Goal: Information Seeking & Learning: Compare options

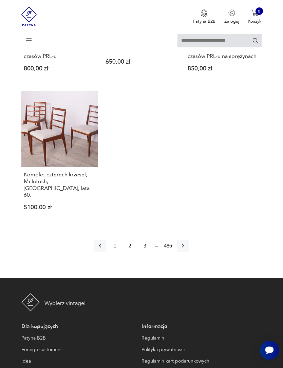
click at [186, 250] on icon "button" at bounding box center [182, 246] width 7 height 7
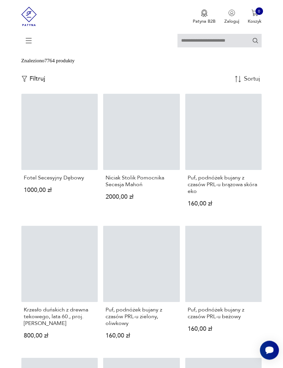
scroll to position [156, 0]
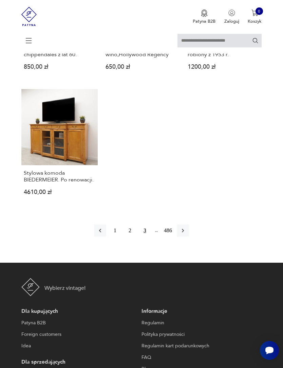
click at [184, 233] on icon "button" at bounding box center [183, 231] width 2 height 4
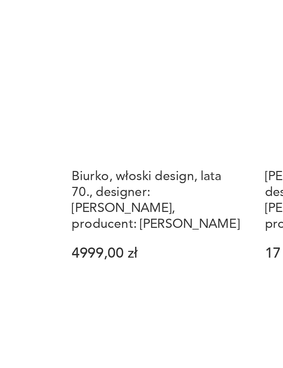
scroll to position [689, 0]
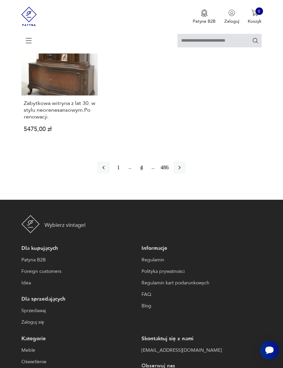
click at [183, 172] on icon "button" at bounding box center [179, 168] width 7 height 7
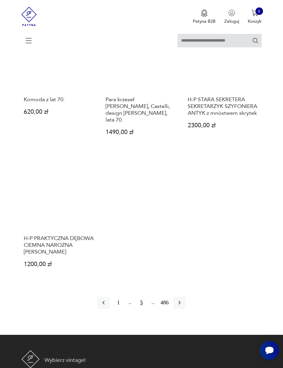
scroll to position [787, 0]
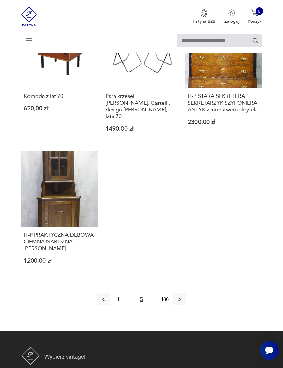
click at [183, 303] on icon "button" at bounding box center [179, 299] width 7 height 7
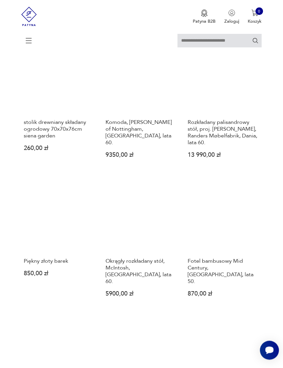
scroll to position [489, 0]
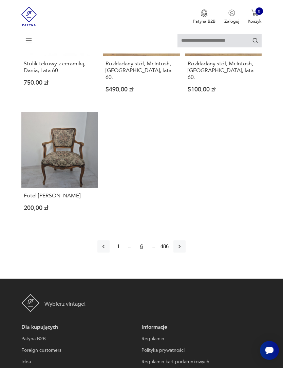
click at [180, 249] on icon "button" at bounding box center [179, 247] width 2 height 4
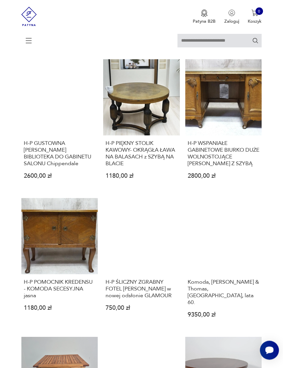
scroll to position [131, 0]
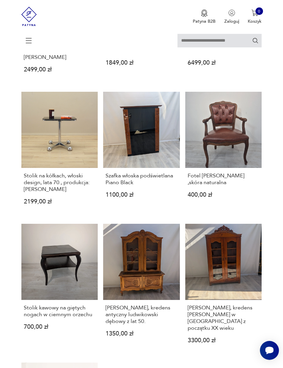
click at [57, 193] on h3 "Stolik na kółkach, włoski design, lata 70., produkcja: [PERSON_NAME]" at bounding box center [60, 183] width 72 height 20
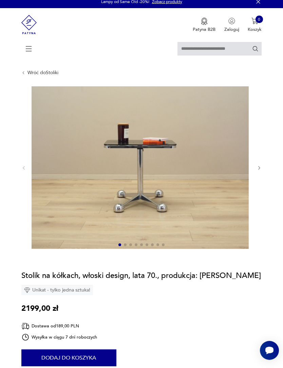
scroll to position [9, 0]
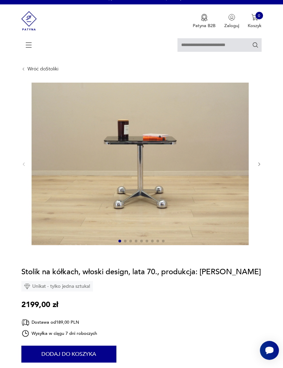
click at [173, 206] on img at bounding box center [140, 164] width 217 height 163
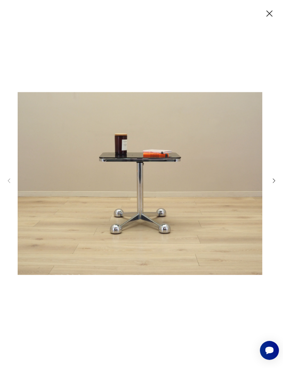
click at [272, 184] on icon "button" at bounding box center [273, 181] width 6 height 6
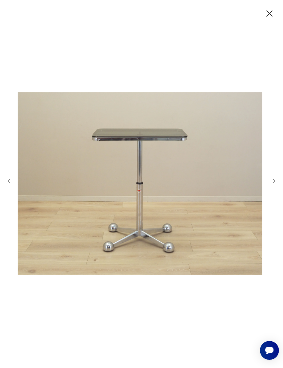
click at [271, 184] on icon "button" at bounding box center [273, 181] width 6 height 6
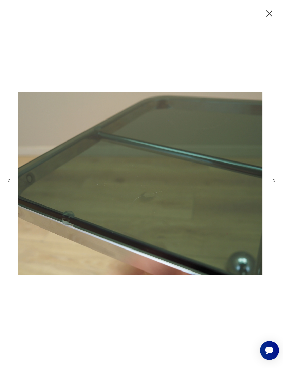
click at [271, 184] on icon "button" at bounding box center [273, 181] width 6 height 6
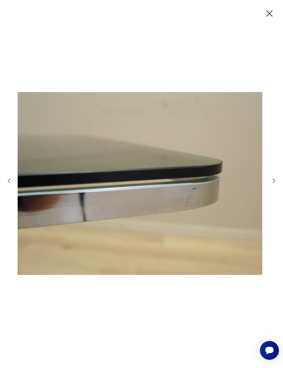
click at [274, 184] on icon "button" at bounding box center [273, 181] width 6 height 6
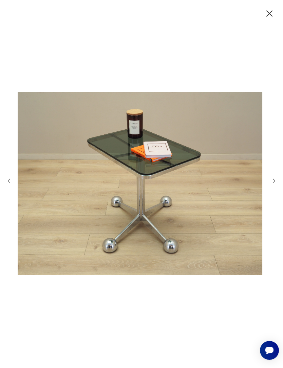
click at [271, 184] on icon "button" at bounding box center [273, 181] width 6 height 6
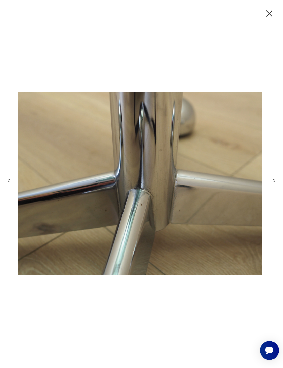
click at [274, 184] on icon "button" at bounding box center [273, 181] width 6 height 6
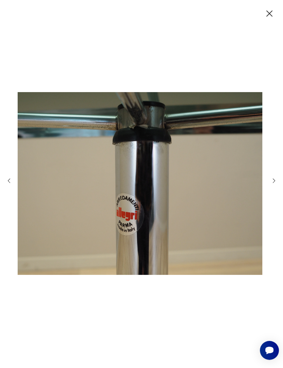
click at [272, 184] on icon "button" at bounding box center [273, 181] width 6 height 6
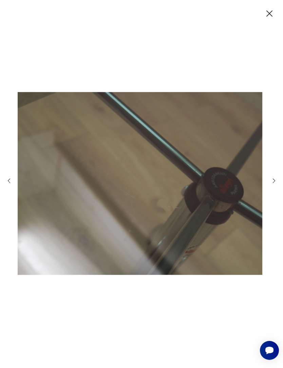
click at [274, 183] on icon "button" at bounding box center [274, 181] width 2 height 4
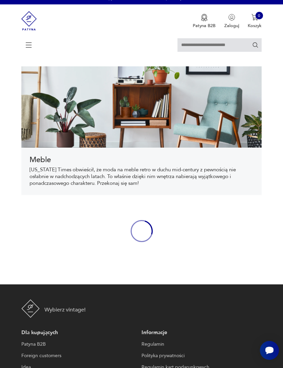
scroll to position [240, 0]
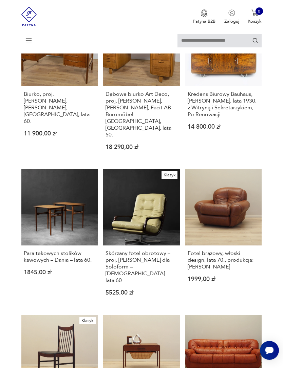
click at [254, 270] on h3 "Fotel brązowy, włoski design, lata 70., produkcja: [PERSON_NAME]" at bounding box center [223, 260] width 72 height 20
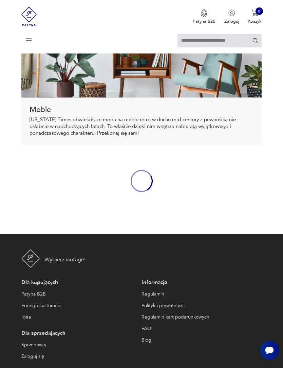
scroll to position [240, 0]
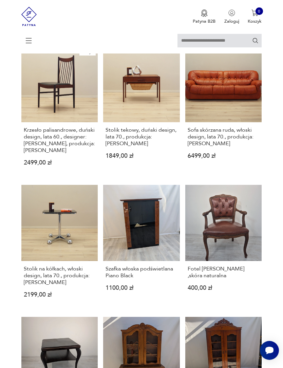
click at [65, 286] on h3 "Stolik na kółkach, włoski design, lata 70., produkcja: [PERSON_NAME]" at bounding box center [60, 276] width 72 height 20
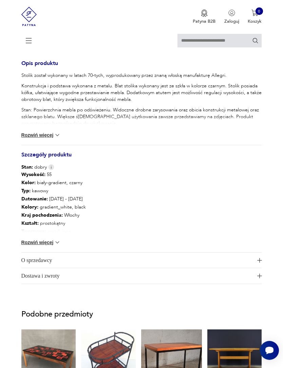
scroll to position [372, 0]
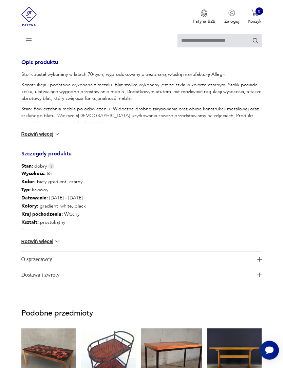
click at [37, 138] on button "Rozwiń więcej" at bounding box center [40, 134] width 39 height 7
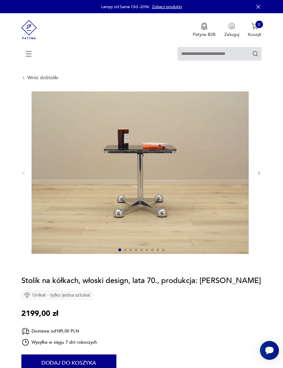
scroll to position [13, 0]
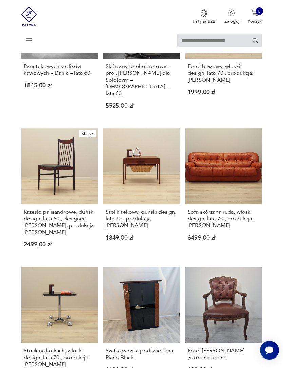
scroll to position [490, 0]
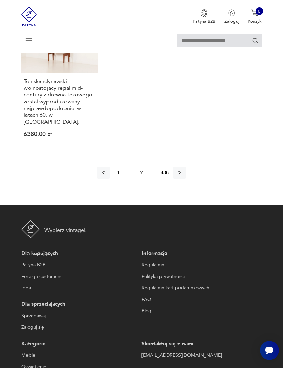
click at [182, 179] on button "button" at bounding box center [179, 173] width 12 height 12
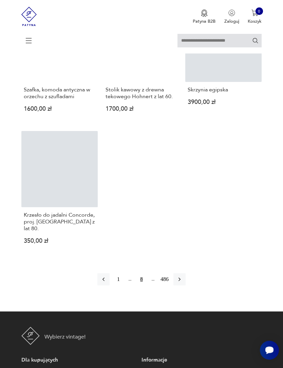
scroll to position [833, 0]
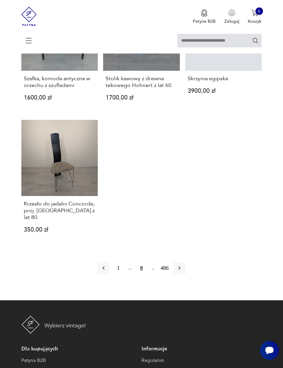
click at [185, 275] on button "button" at bounding box center [179, 268] width 12 height 12
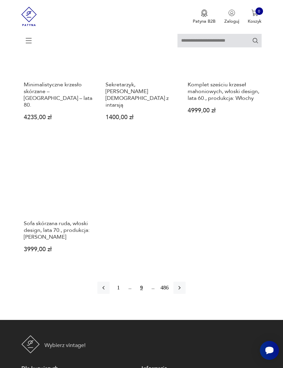
scroll to position [767, 0]
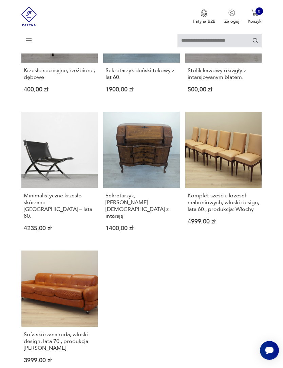
click at [57, 220] on h3 "Minimalistyczne krzesło skórzane – [GEOGRAPHIC_DATA] – lata 80." at bounding box center [60, 206] width 72 height 27
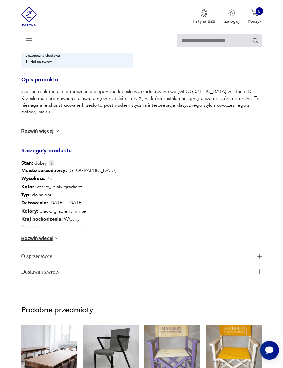
click at [41, 135] on button "Rozwiń więcej" at bounding box center [40, 131] width 39 height 7
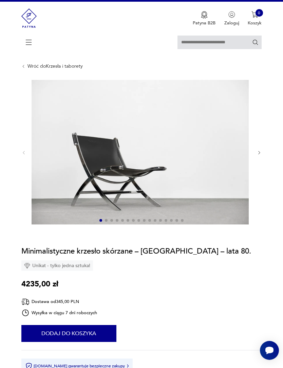
scroll to position [0, 0]
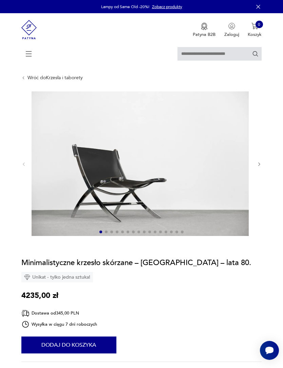
click at [257, 167] on icon "button" at bounding box center [259, 164] width 5 height 5
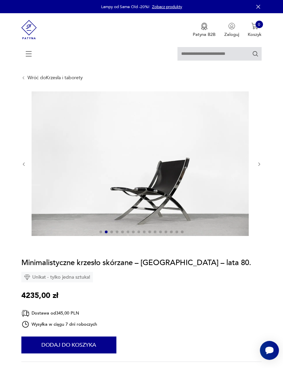
click at [260, 167] on icon "button" at bounding box center [259, 164] width 5 height 5
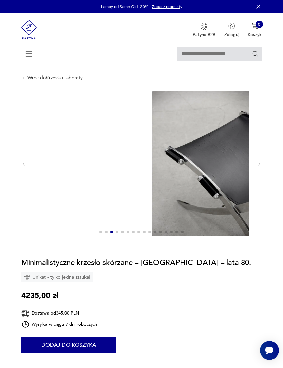
click at [260, 167] on icon "button" at bounding box center [259, 164] width 5 height 5
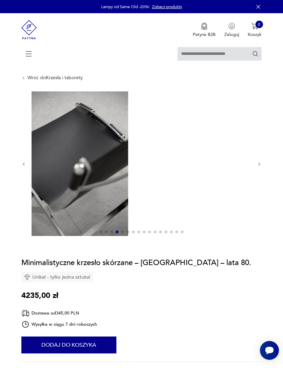
click at [260, 167] on icon "button" at bounding box center [259, 164] width 5 height 5
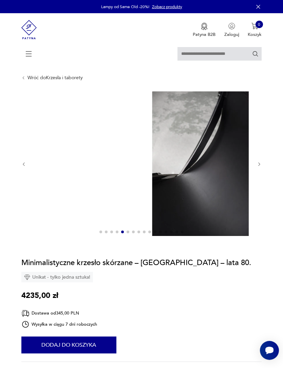
click at [257, 167] on icon "button" at bounding box center [259, 164] width 5 height 5
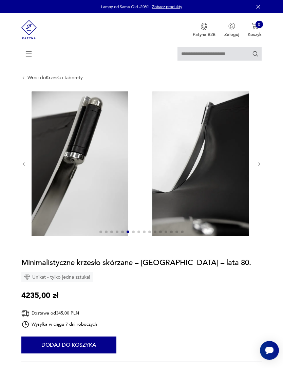
click at [259, 167] on button "button" at bounding box center [259, 164] width 5 height 5
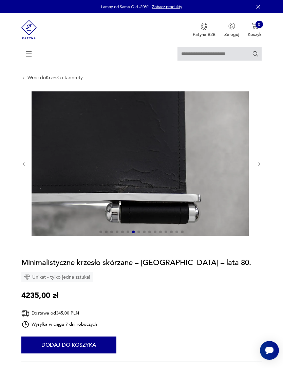
click at [259, 166] on icon "button" at bounding box center [259, 164] width 2 height 3
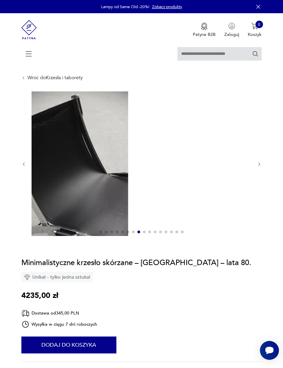
click at [255, 172] on div at bounding box center [141, 165] width 240 height 146
click at [261, 165] on div at bounding box center [141, 165] width 240 height 146
click at [20, 150] on section "Opis produktu Ciężkie i solidne ale jednocześnie eleganckie krzesło wyprodukowa…" at bounding box center [141, 365] width 283 height 546
click at [25, 167] on icon "button" at bounding box center [23, 164] width 5 height 5
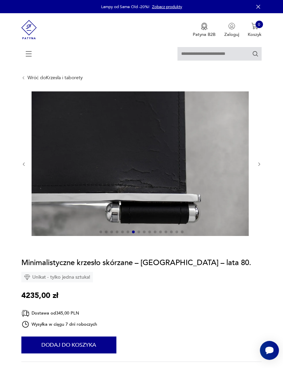
click at [23, 167] on icon "button" at bounding box center [23, 164] width 5 height 5
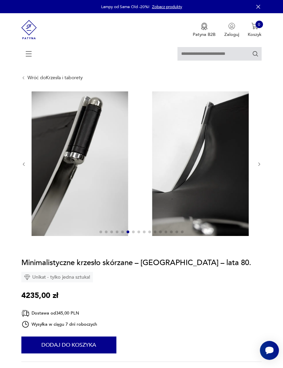
click at [24, 164] on div at bounding box center [141, 165] width 240 height 146
click at [20, 163] on section "Opis produktu Ciężkie i solidne ale jednocześnie eleganckie krzesło wyprodukowa…" at bounding box center [141, 365] width 283 height 546
click at [22, 167] on icon "button" at bounding box center [23, 164] width 5 height 5
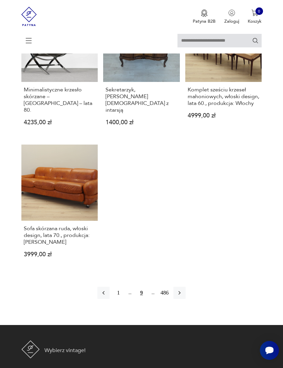
scroll to position [771, 0]
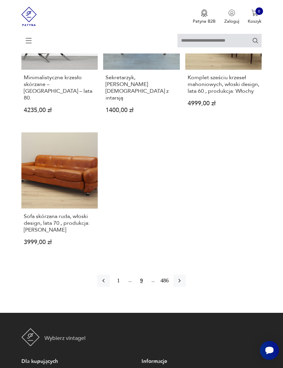
click at [185, 287] on button "button" at bounding box center [179, 281] width 12 height 12
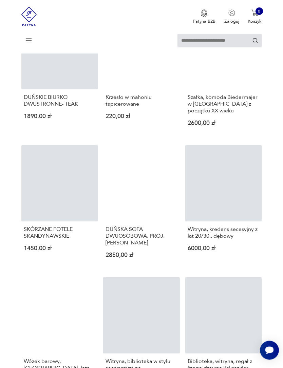
scroll to position [369, 0]
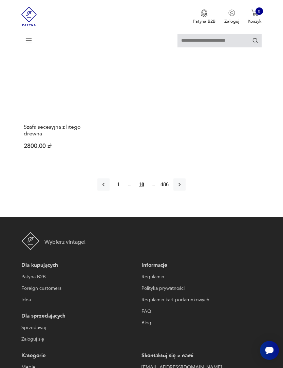
click at [183, 188] on icon "button" at bounding box center [179, 184] width 7 height 7
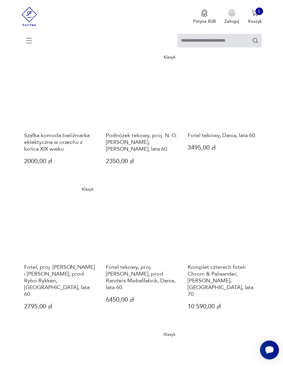
scroll to position [511, 0]
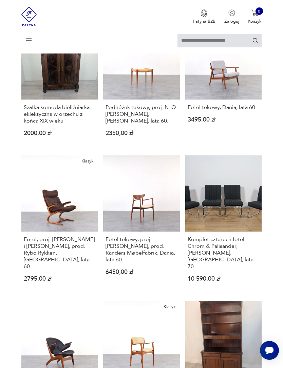
click at [219, 270] on h3 "Komplet czterech foteli Chrom & Palisander, [PERSON_NAME], [GEOGRAPHIC_DATA], l…" at bounding box center [223, 253] width 72 height 34
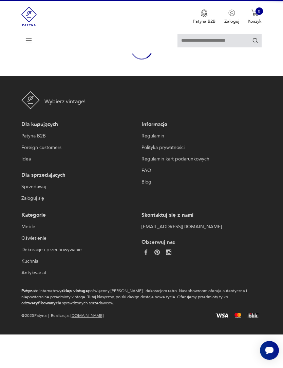
scroll to position [59, 0]
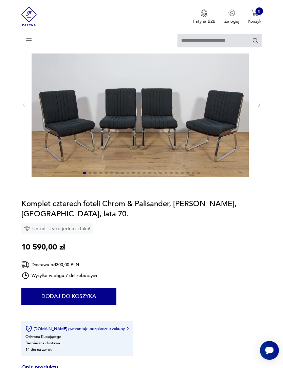
click at [259, 108] on button "button" at bounding box center [259, 105] width 5 height 5
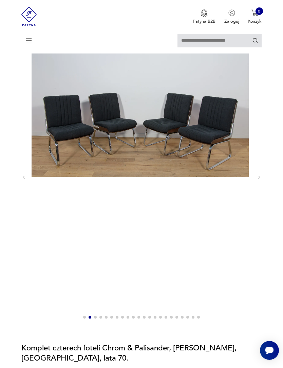
click at [28, 180] on div at bounding box center [141, 178] width 240 height 290
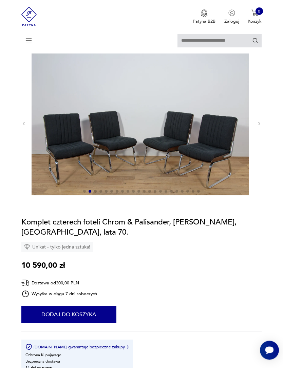
scroll to position [37, 0]
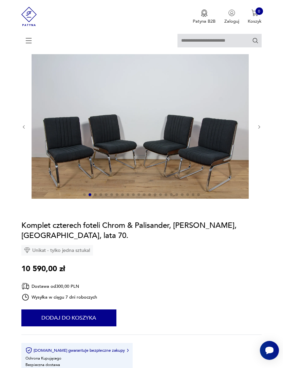
click at [229, 180] on img at bounding box center [140, 126] width 217 height 145
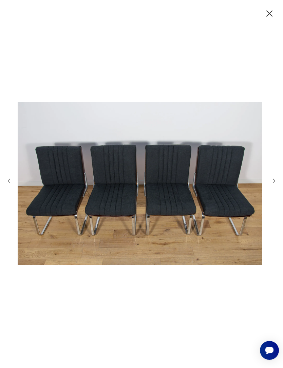
scroll to position [0, 0]
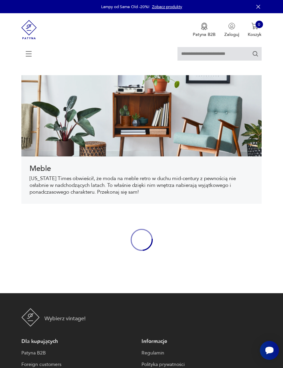
scroll to position [240, 0]
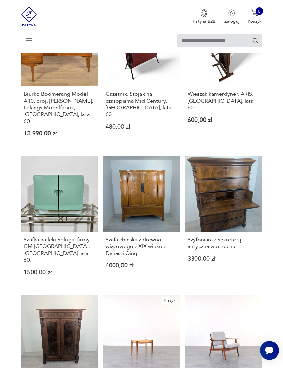
click at [226, 286] on link "Szyfoniara z sekreterą antyczna w orzechu 3300,00 zł" at bounding box center [223, 221] width 77 height 130
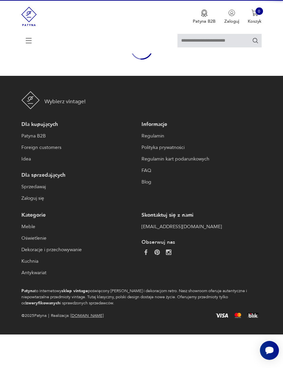
click at [251, 306] on p "Patyna to internetowy sklep vintage poświęcony meblom i dekoracjom retro. Nasz …" at bounding box center [138, 297] width 235 height 18
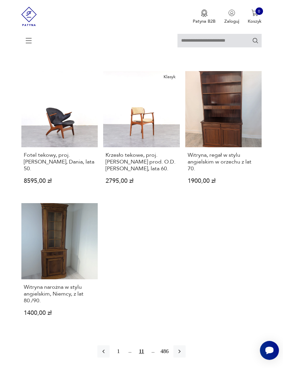
scroll to position [744, 0]
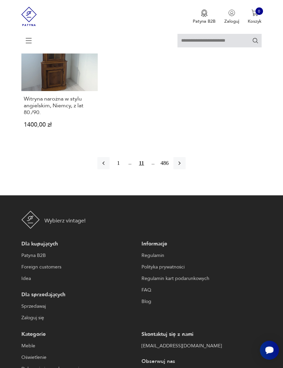
click at [183, 167] on icon "button" at bounding box center [179, 163] width 7 height 7
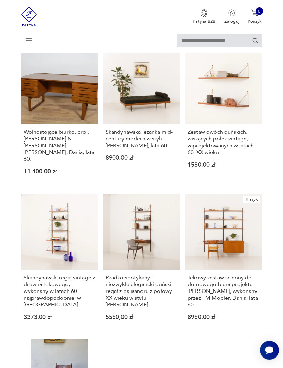
scroll to position [612, 0]
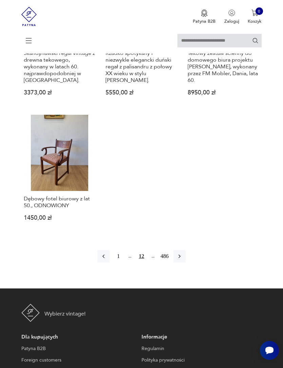
click at [183, 260] on icon "button" at bounding box center [179, 256] width 7 height 7
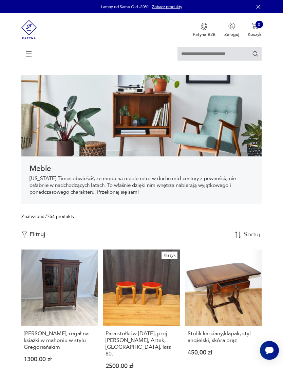
click at [36, 250] on div "Znaleziono 7764 produkty Filtruj Sortuj według daty dodania Sortuj według daty …" at bounding box center [141, 231] width 240 height 37
click at [36, 239] on p "Filtruj" at bounding box center [37, 234] width 16 height 7
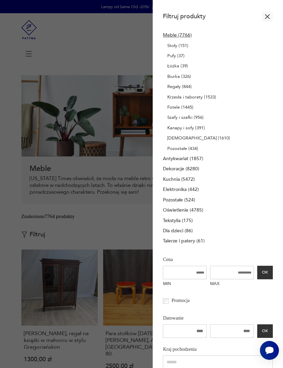
click at [173, 121] on p "Szafy i szafki (956)" at bounding box center [185, 117] width 36 height 7
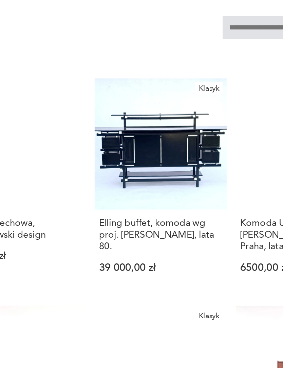
scroll to position [512, 0]
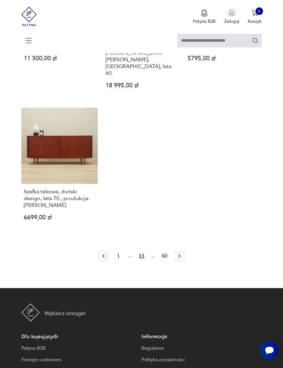
click at [185, 262] on button "button" at bounding box center [179, 256] width 12 height 12
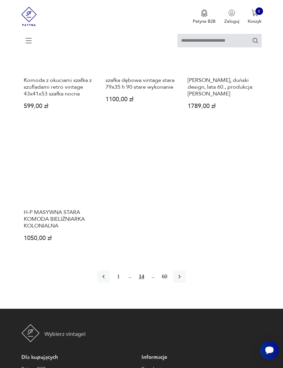
scroll to position [804, 0]
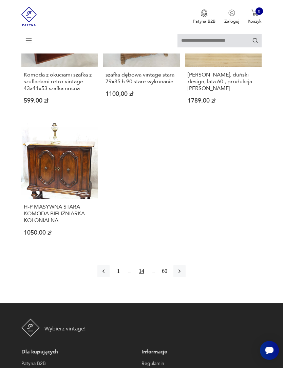
click at [183, 275] on icon "button" at bounding box center [179, 271] width 7 height 7
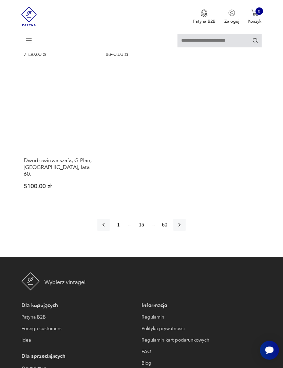
scroll to position [873, 0]
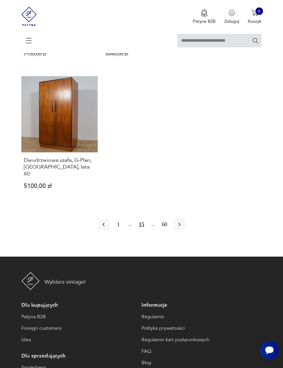
click at [183, 228] on icon "button" at bounding box center [179, 225] width 7 height 7
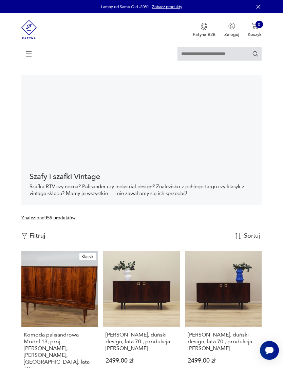
click at [36, 240] on p "Filtruj" at bounding box center [37, 236] width 16 height 7
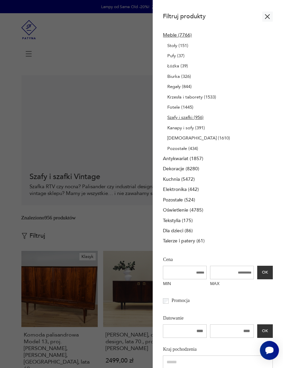
click at [172, 111] on p "Fotele (1445)" at bounding box center [180, 107] width 26 height 7
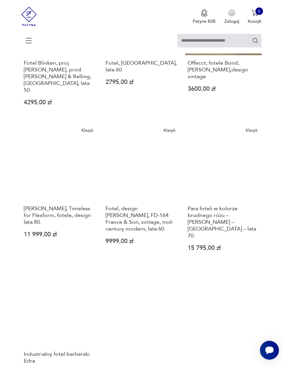
scroll to position [688, 0]
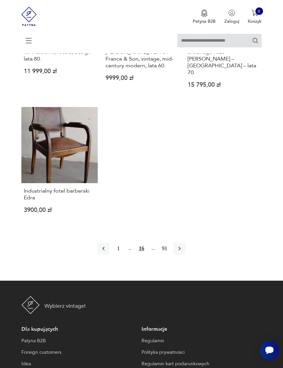
click at [183, 253] on icon "button" at bounding box center [179, 249] width 7 height 7
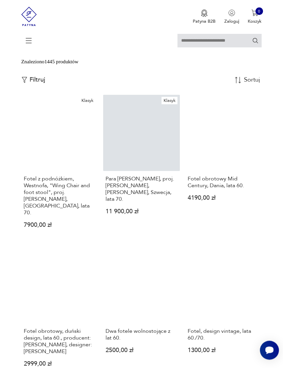
scroll to position [159, 0]
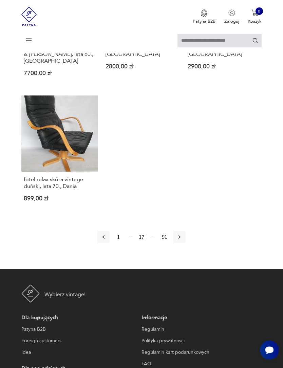
click at [183, 241] on icon "button" at bounding box center [179, 237] width 7 height 7
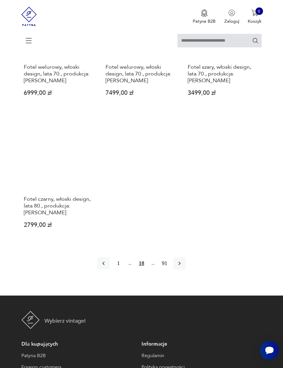
scroll to position [827, 0]
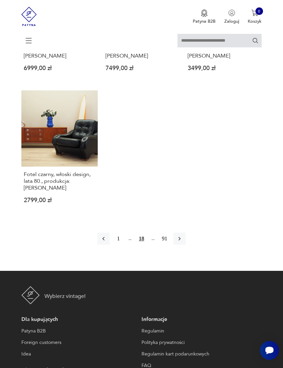
click at [183, 242] on icon "button" at bounding box center [179, 239] width 7 height 7
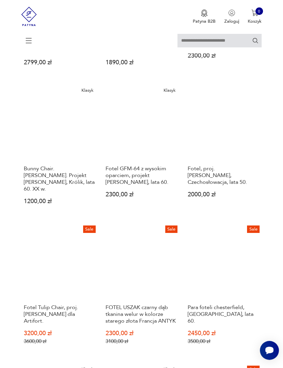
scroll to position [429, 0]
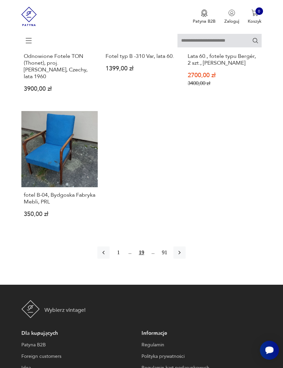
click at [183, 257] on icon "button" at bounding box center [179, 253] width 7 height 7
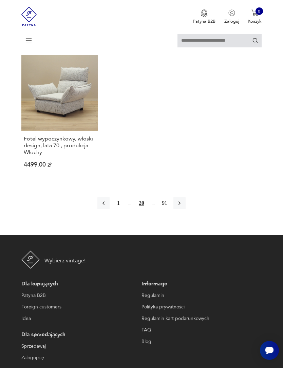
scroll to position [888, 0]
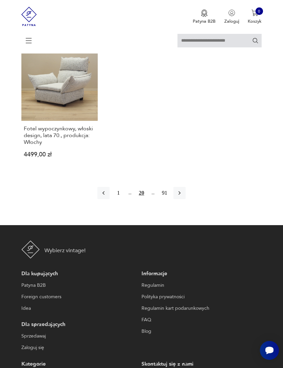
click at [183, 197] on icon "button" at bounding box center [179, 193] width 7 height 7
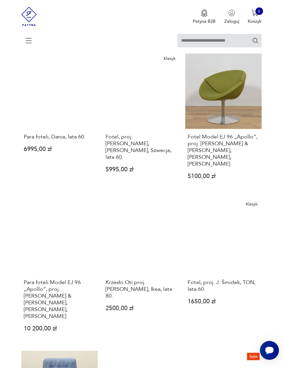
scroll to position [501, 0]
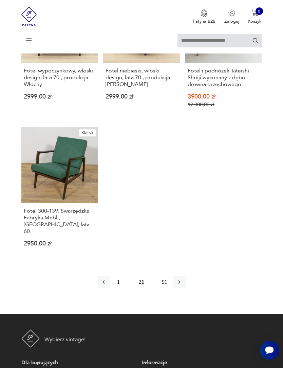
click at [183, 286] on icon "button" at bounding box center [179, 282] width 7 height 7
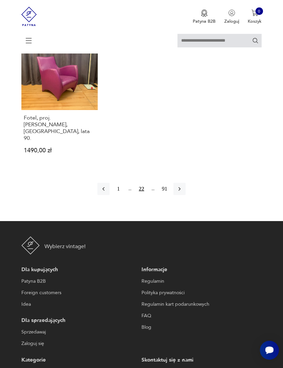
scroll to position [904, 0]
click at [185, 195] on button "button" at bounding box center [179, 189] width 12 height 12
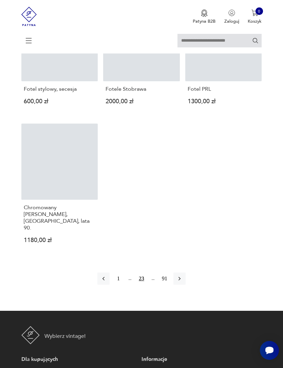
scroll to position [795, 0]
click at [180, 281] on icon "button" at bounding box center [179, 280] width 2 height 4
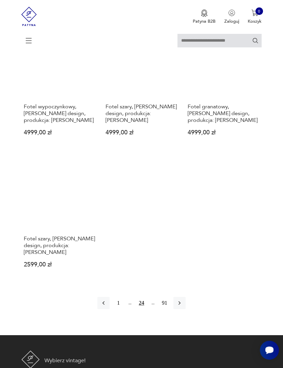
scroll to position [762, 0]
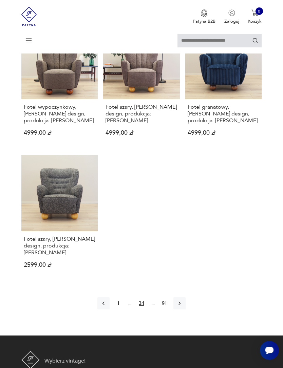
click at [183, 307] on icon "button" at bounding box center [179, 303] width 7 height 7
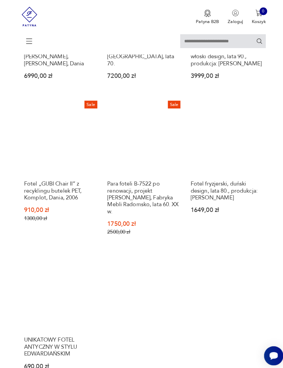
scroll to position [722, 0]
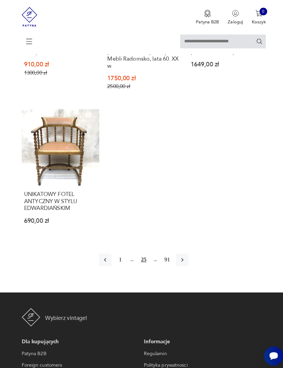
click at [180, 258] on icon "button" at bounding box center [179, 256] width 2 height 4
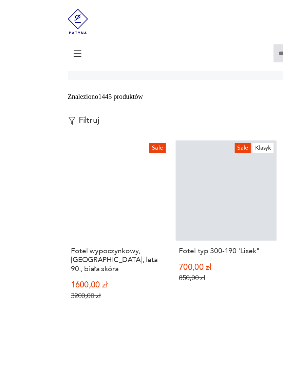
scroll to position [87, 0]
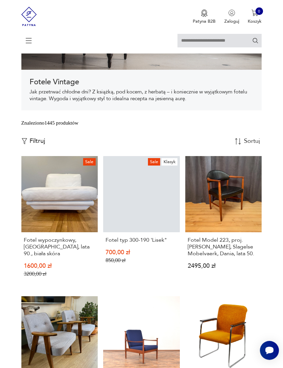
click at [77, 257] on h3 "Fotel wypoczynkowy, [GEOGRAPHIC_DATA], lata 90., biała skóra" at bounding box center [60, 247] width 72 height 20
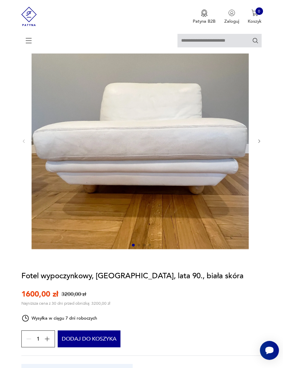
click at [257, 144] on icon "button" at bounding box center [259, 141] width 5 height 5
click at [261, 144] on icon "button" at bounding box center [259, 141] width 5 height 5
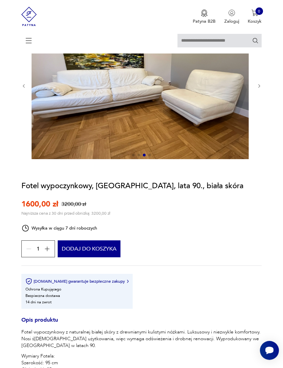
scroll to position [81, 0]
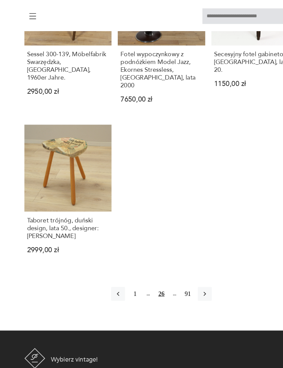
click at [183, 288] on icon "button" at bounding box center [179, 284] width 7 height 7
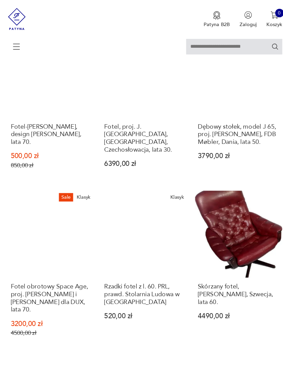
scroll to position [595, 0]
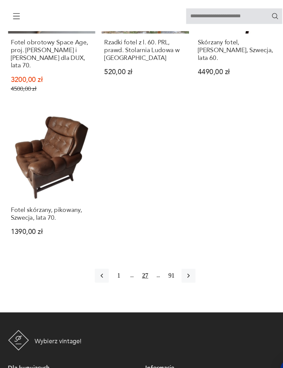
click at [178, 267] on icon "button" at bounding box center [179, 269] width 2 height 4
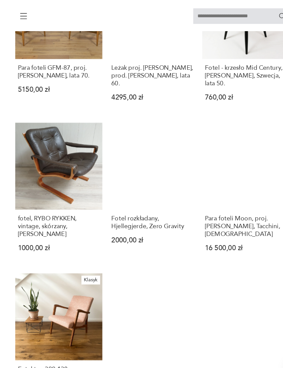
scroll to position [653, 0]
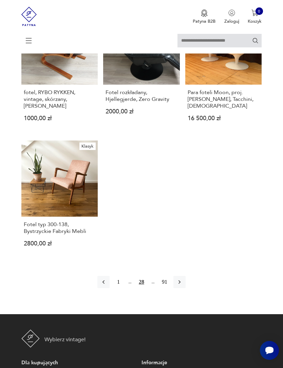
click at [180, 284] on icon "button" at bounding box center [179, 283] width 2 height 4
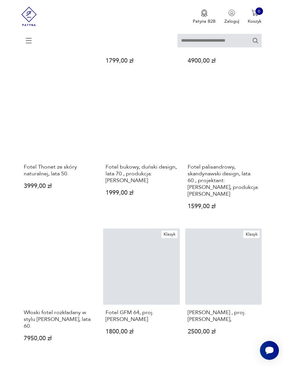
scroll to position [584, 0]
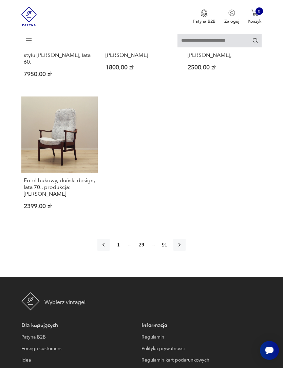
click at [182, 248] on icon "button" at bounding box center [179, 245] width 7 height 7
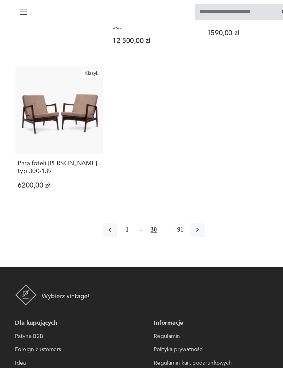
click at [176, 224] on button "button" at bounding box center [179, 230] width 12 height 12
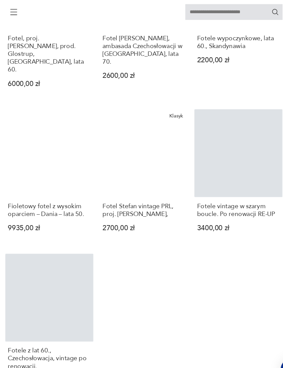
scroll to position [703, 0]
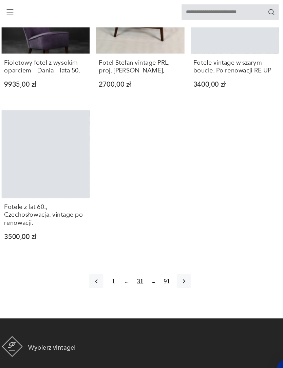
click at [176, 271] on icon "button" at bounding box center [179, 274] width 7 height 7
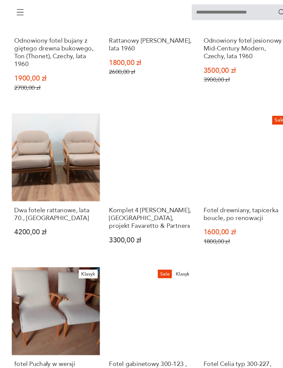
scroll to position [549, 0]
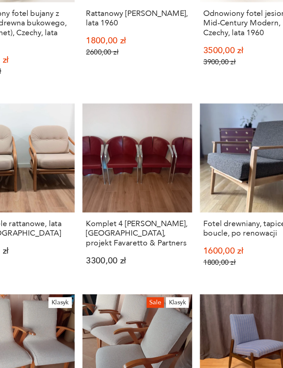
click at [106, 212] on h3 "Komplet 4 [PERSON_NAME], [GEOGRAPHIC_DATA], projekt Favaretto & Partners" at bounding box center [141, 219] width 72 height 20
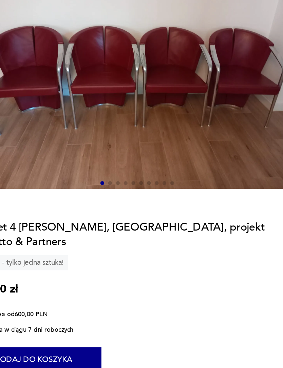
scroll to position [26, 0]
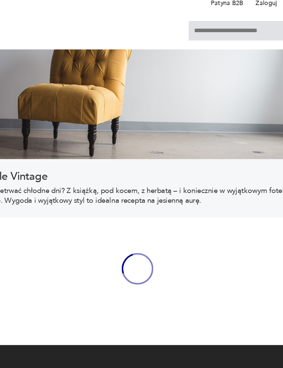
scroll to position [232, 0]
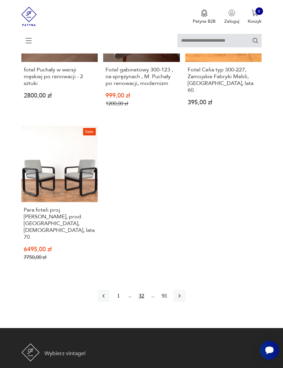
click at [183, 300] on icon "button" at bounding box center [179, 296] width 7 height 7
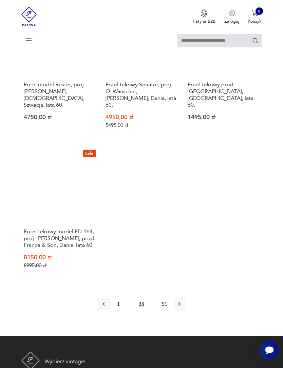
scroll to position [805, 0]
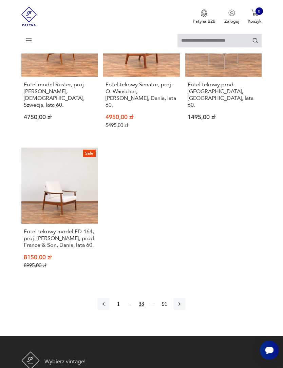
click at [183, 308] on icon "button" at bounding box center [179, 304] width 7 height 7
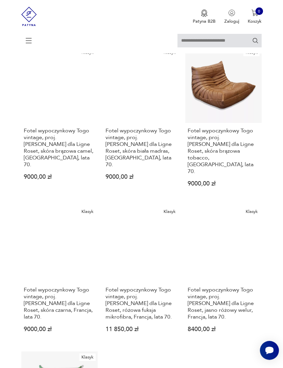
scroll to position [593, 0]
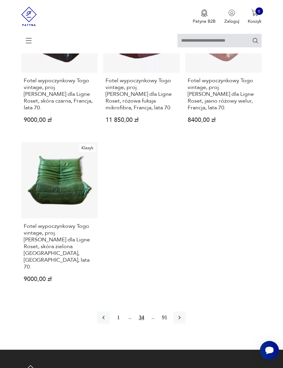
click at [185, 324] on button "button" at bounding box center [179, 318] width 12 height 12
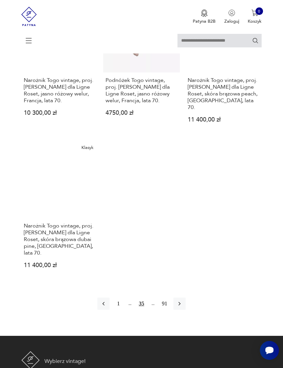
scroll to position [892, 0]
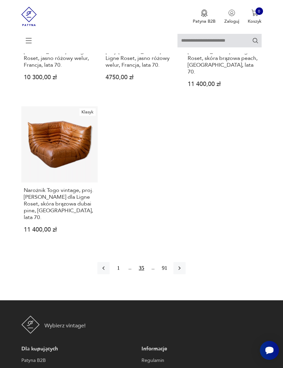
click at [183, 272] on icon "button" at bounding box center [179, 268] width 7 height 7
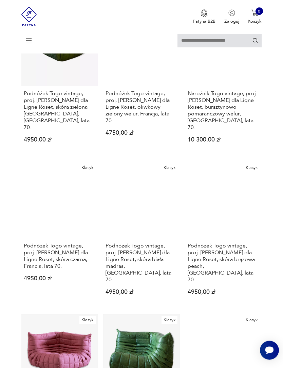
scroll to position [124, 0]
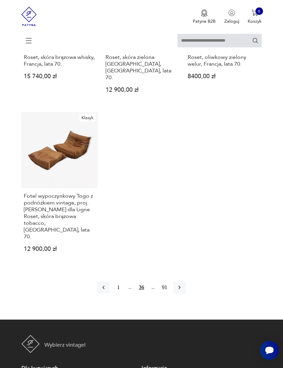
click at [183, 291] on icon "button" at bounding box center [179, 287] width 7 height 7
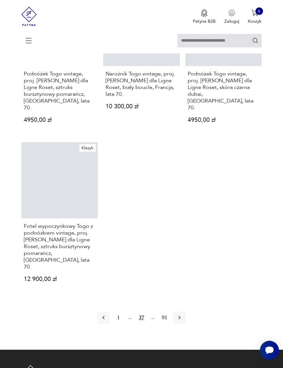
scroll to position [877, 0]
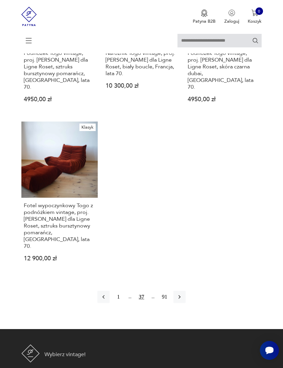
click at [185, 303] on button "button" at bounding box center [179, 297] width 12 height 12
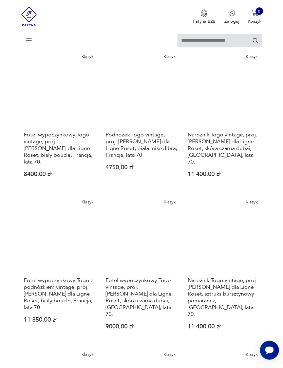
scroll to position [124, 0]
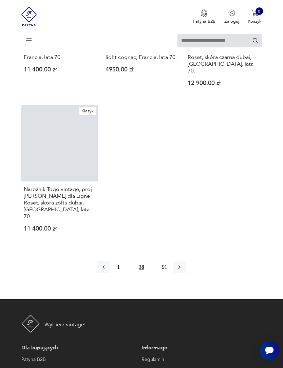
click at [185, 274] on button "button" at bounding box center [179, 267] width 12 height 12
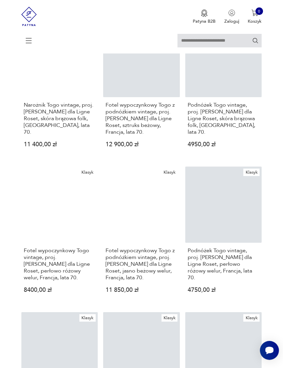
scroll to position [356, 0]
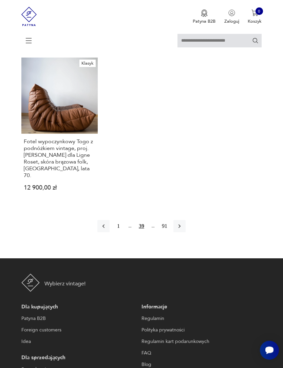
click at [184, 233] on button "button" at bounding box center [179, 227] width 12 height 12
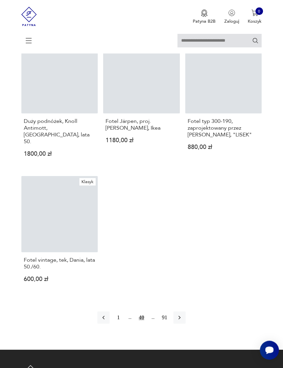
scroll to position [816, 0]
click at [183, 321] on icon "button" at bounding box center [179, 318] width 7 height 7
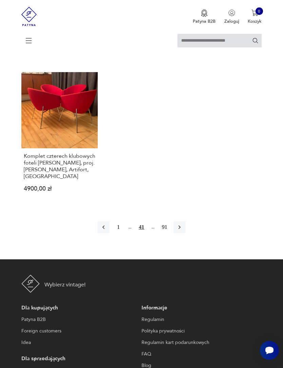
scroll to position [885, 0]
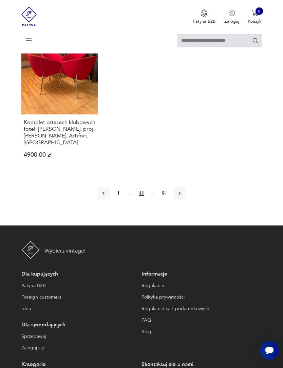
click at [183, 197] on icon "button" at bounding box center [179, 193] width 7 height 7
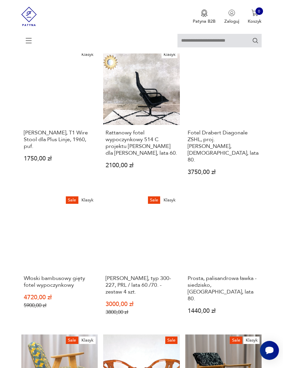
scroll to position [124, 0]
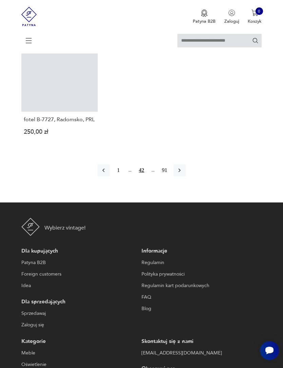
click at [183, 174] on icon "button" at bounding box center [179, 170] width 7 height 7
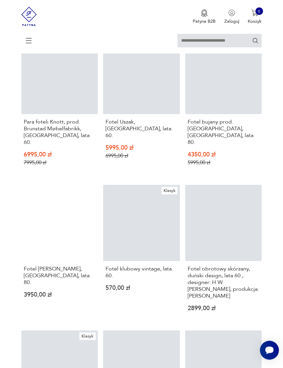
scroll to position [478, 0]
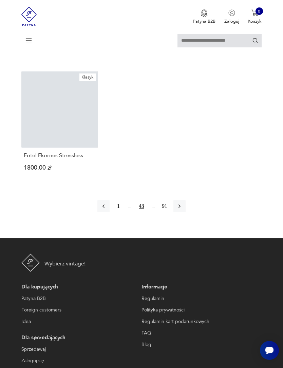
click at [183, 210] on icon "button" at bounding box center [179, 206] width 7 height 7
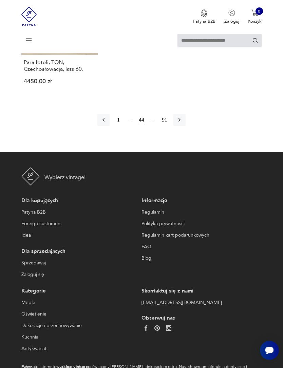
scroll to position [947, 0]
